Goal: Navigation & Orientation: Find specific page/section

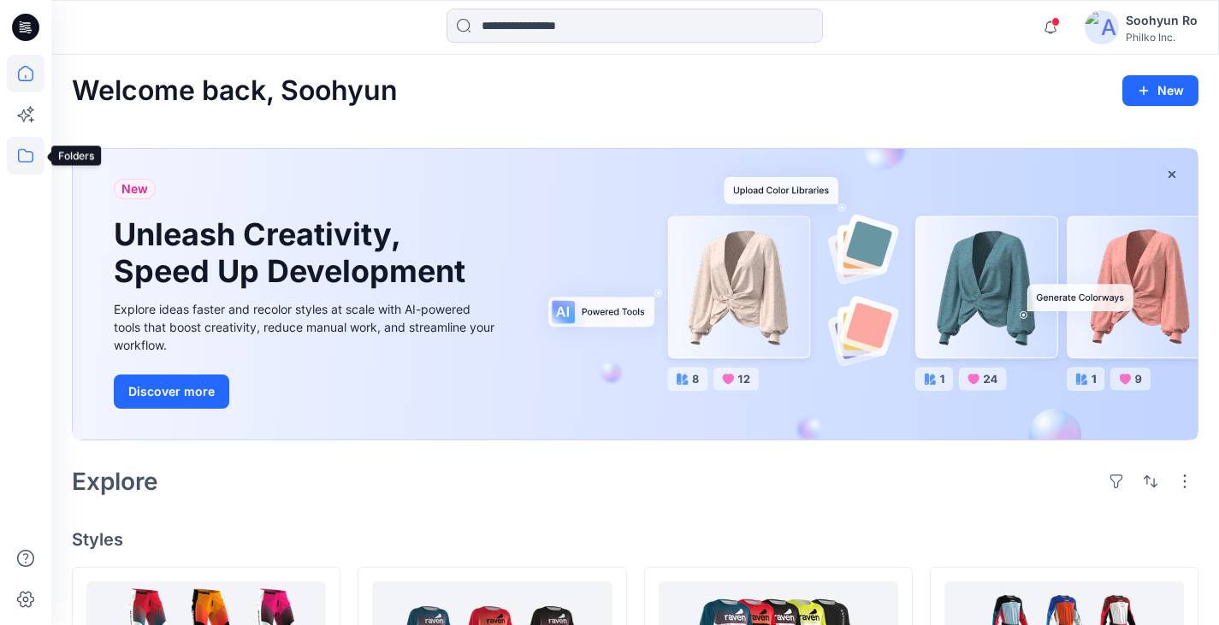
click at [13, 155] on icon at bounding box center [26, 156] width 38 height 38
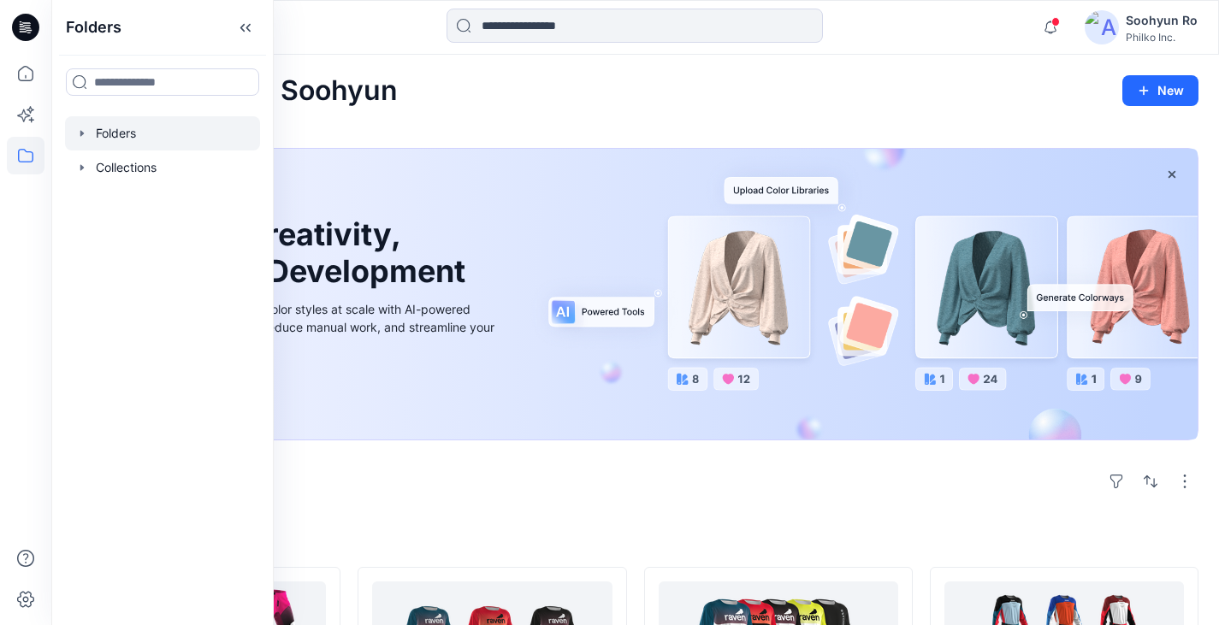
click at [118, 145] on div at bounding box center [162, 133] width 195 height 34
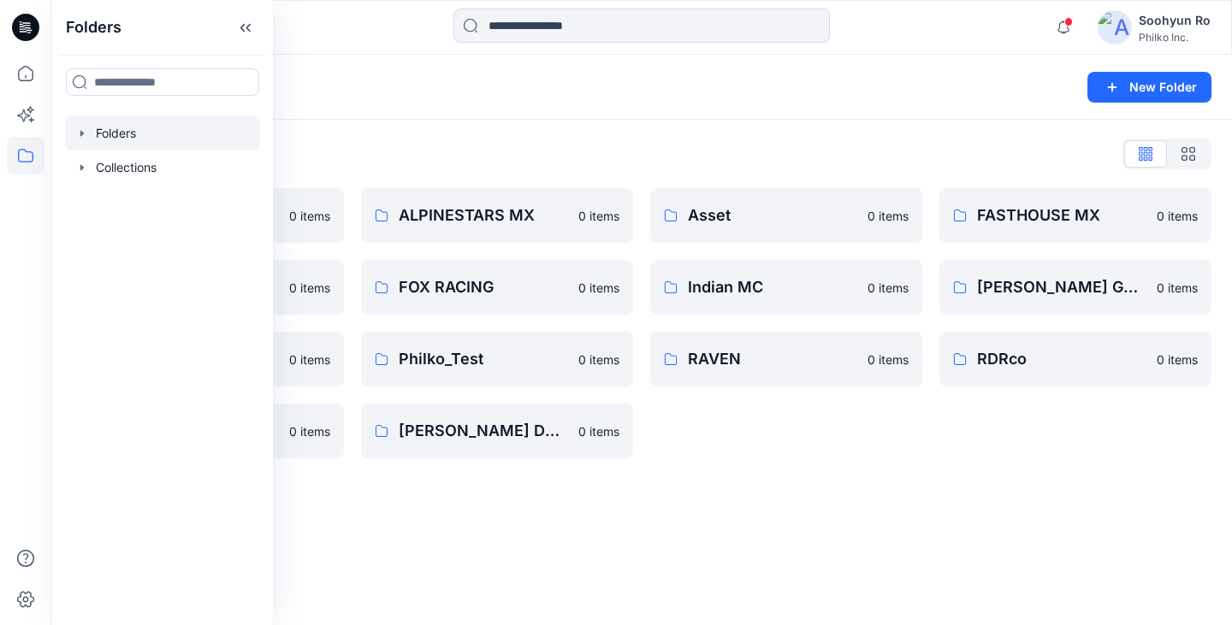
click at [358, 81] on div "Folders" at bounding box center [575, 87] width 1006 height 24
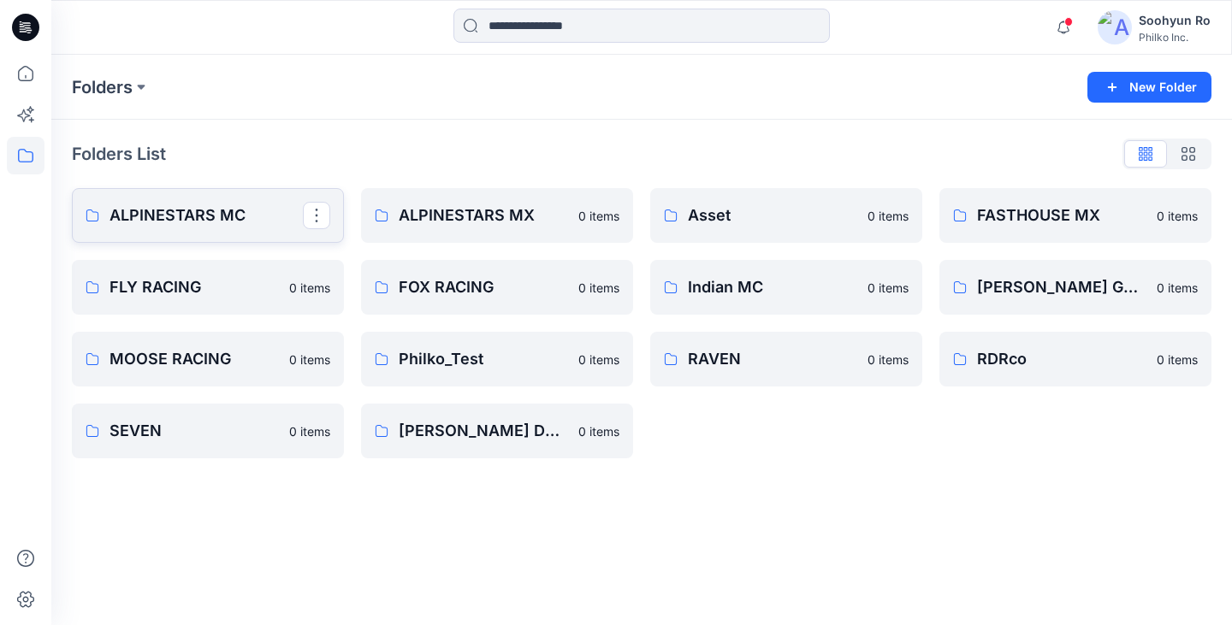
click at [157, 222] on p "ALPINESTARS MC" at bounding box center [205, 216] width 193 height 24
click at [453, 192] on link "ALPINESTARS MX" at bounding box center [497, 215] width 272 height 55
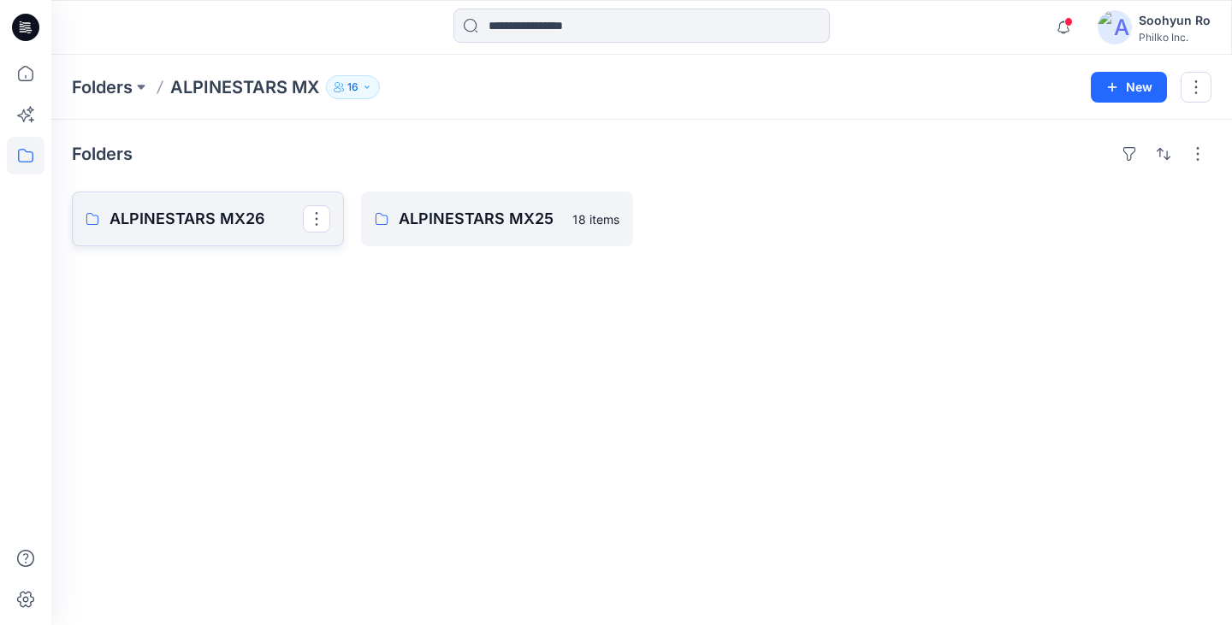
click at [249, 233] on link "ALPINESTARS MX26" at bounding box center [208, 219] width 272 height 55
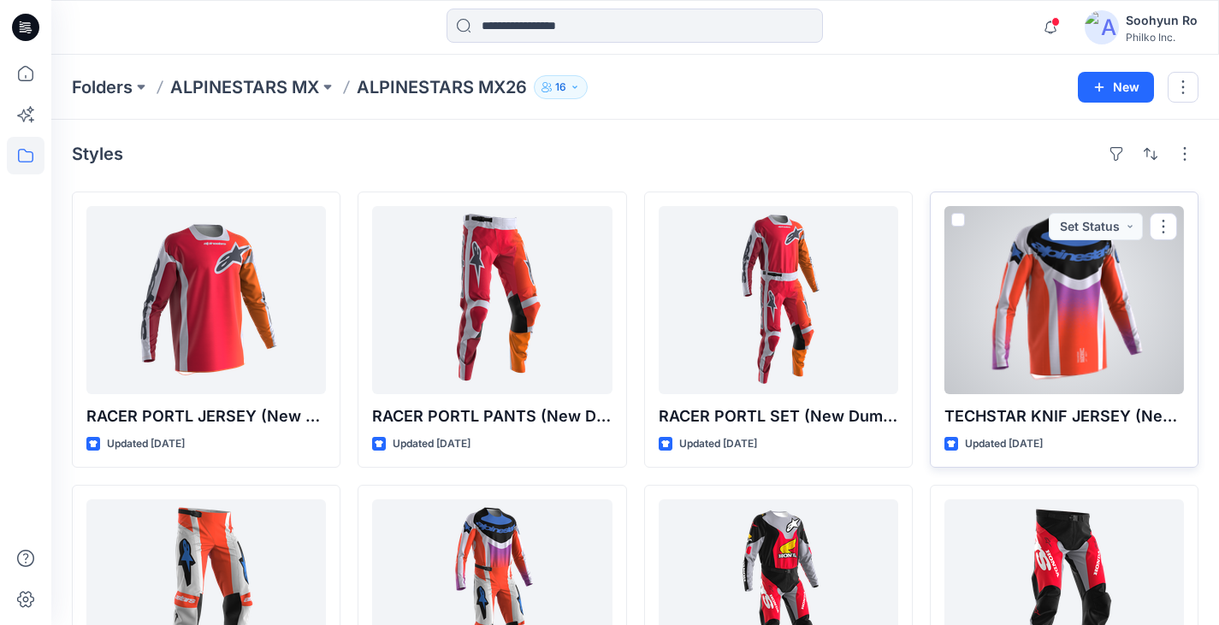
click at [1063, 287] on div at bounding box center [1064, 300] width 240 height 188
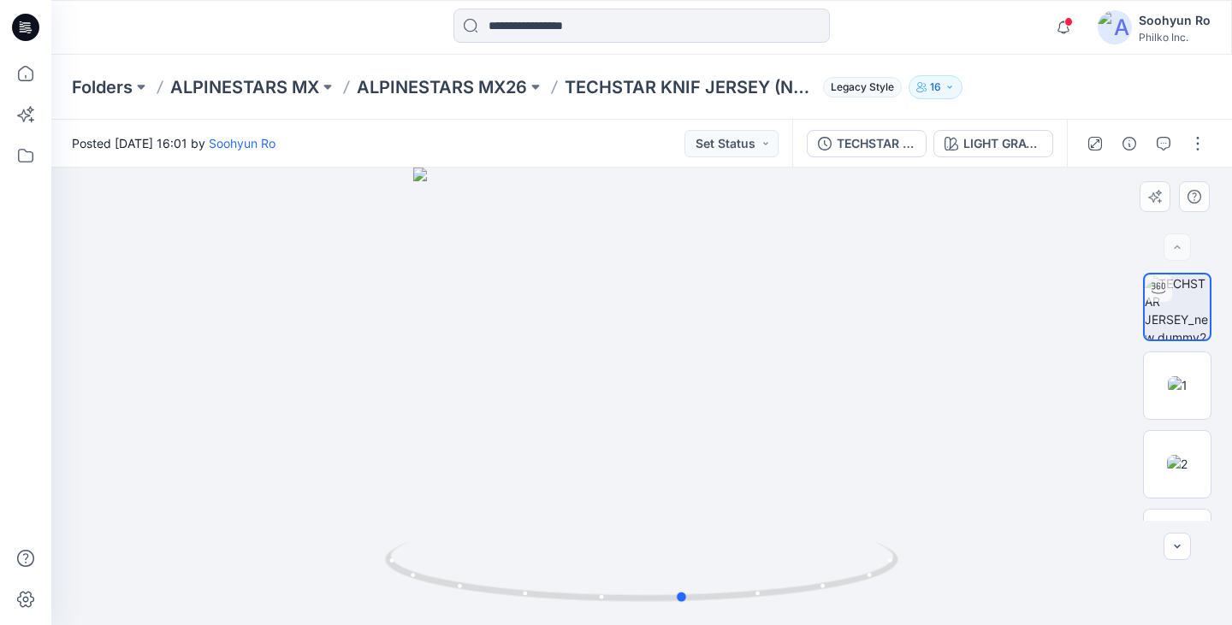
drag, startPoint x: 614, startPoint y: 504, endPoint x: 652, endPoint y: 513, distance: 38.8
click at [652, 513] on div at bounding box center [641, 397] width 1181 height 458
